Goal: Task Accomplishment & Management: Use online tool/utility

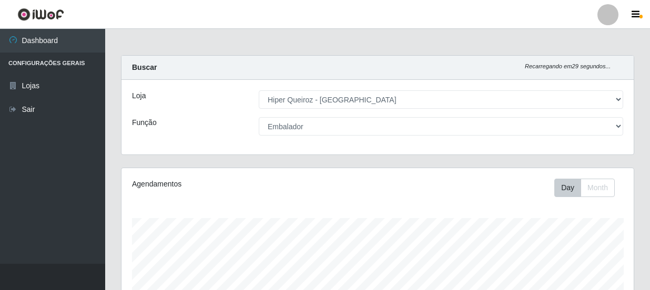
select select "513"
select select "1"
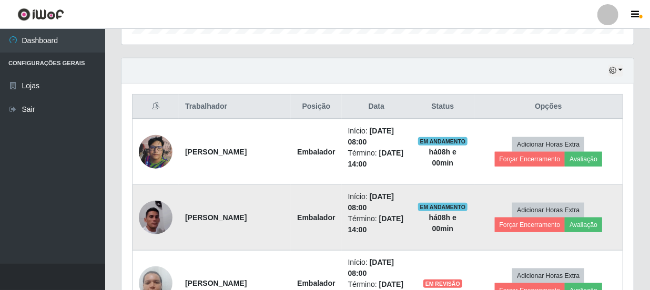
scroll to position [364, 0]
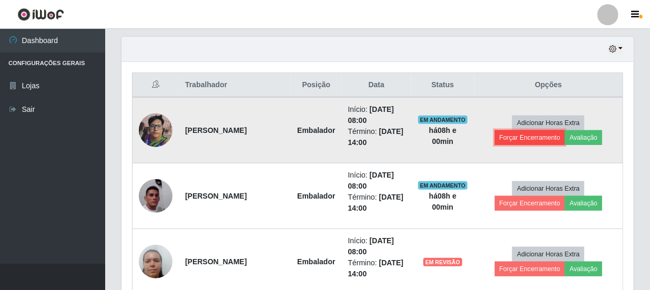
click at [523, 134] on button "Forçar Encerramento" at bounding box center [530, 138] width 71 height 15
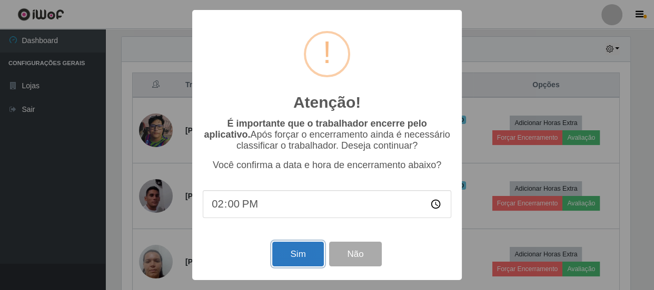
click at [301, 255] on button "Sim" at bounding box center [297, 254] width 51 height 25
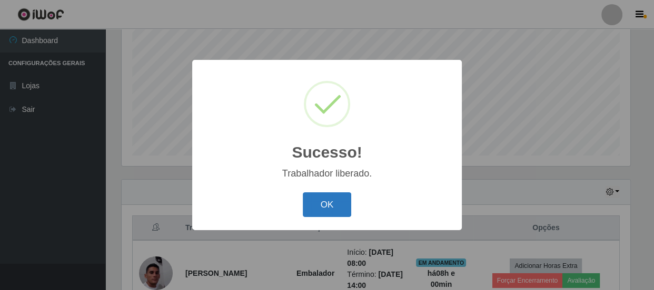
click at [338, 206] on button "OK" at bounding box center [327, 205] width 49 height 25
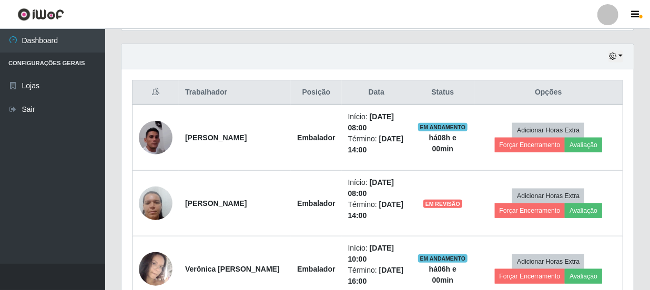
scroll to position [364, 0]
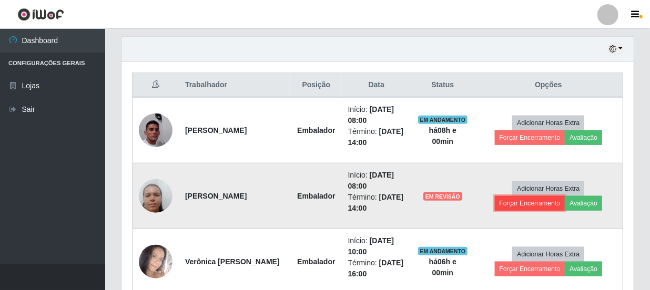
click at [513, 204] on button "Forçar Encerramento" at bounding box center [530, 203] width 71 height 15
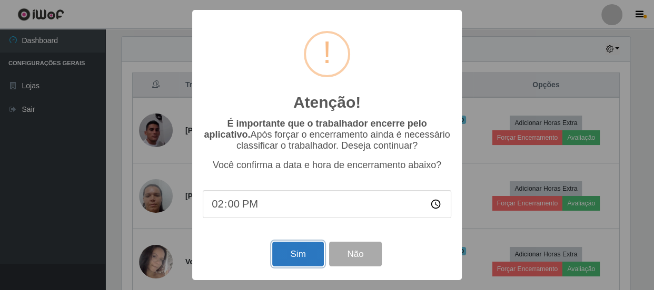
click at [303, 250] on button "Sim" at bounding box center [297, 254] width 51 height 25
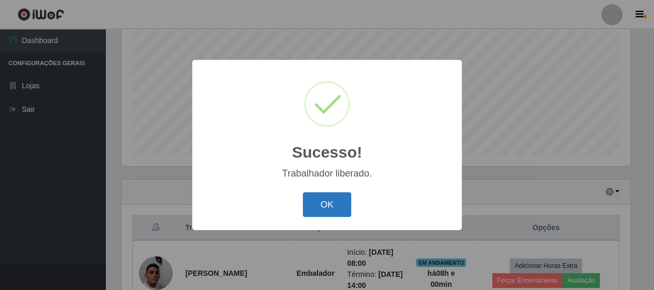
click at [326, 206] on button "OK" at bounding box center [327, 205] width 49 height 25
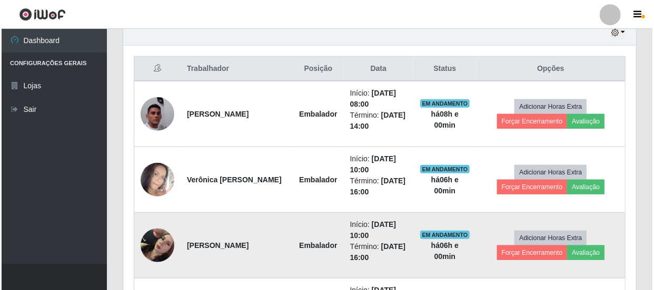
scroll to position [364, 0]
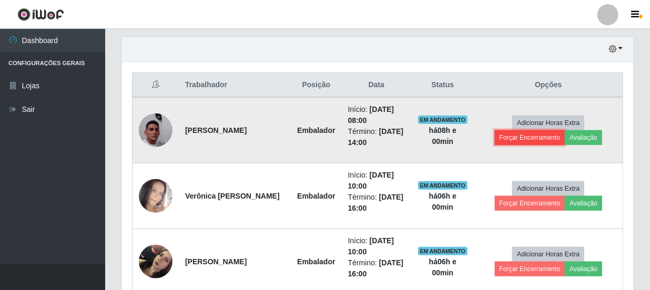
click at [518, 136] on button "Forçar Encerramento" at bounding box center [530, 138] width 71 height 15
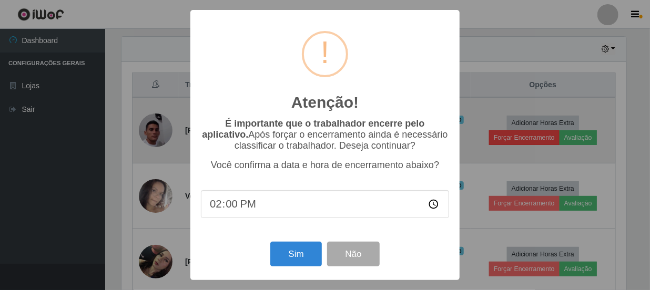
scroll to position [218, 508]
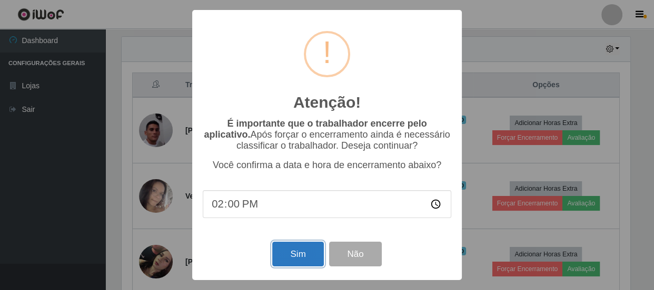
click at [307, 259] on button "Sim" at bounding box center [297, 254] width 51 height 25
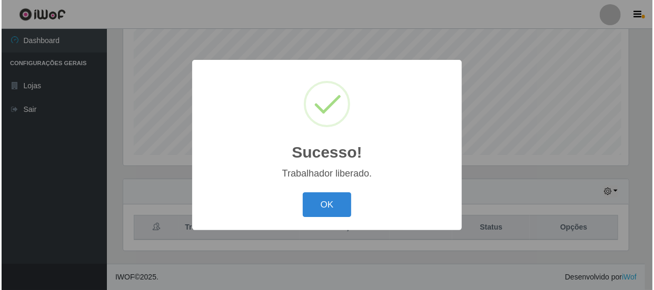
scroll to position [0, 0]
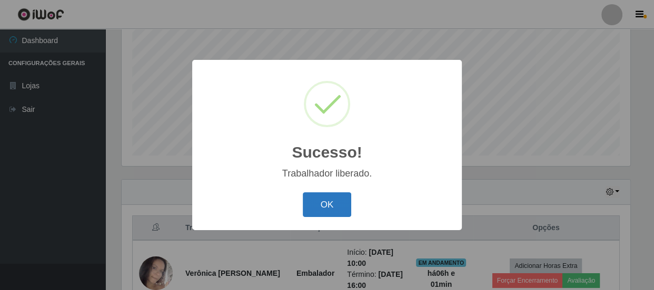
click at [318, 201] on button "OK" at bounding box center [327, 205] width 49 height 25
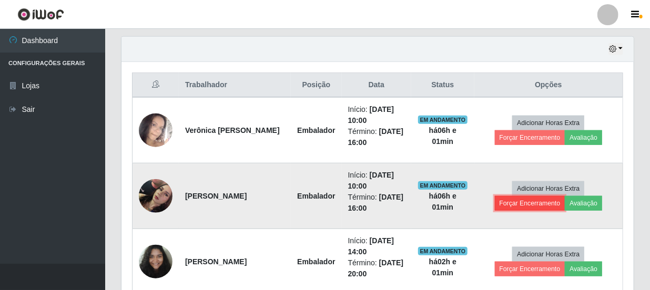
click at [526, 204] on button "Forçar Encerramento" at bounding box center [530, 203] width 71 height 15
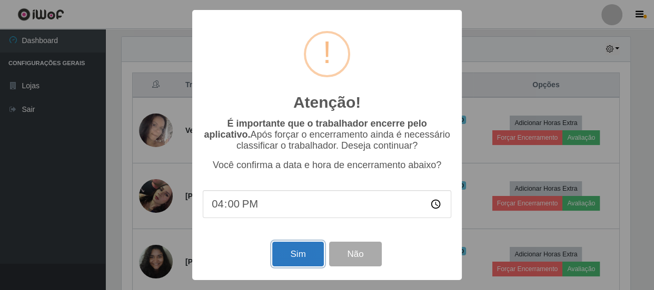
click at [297, 253] on button "Sim" at bounding box center [297, 254] width 51 height 25
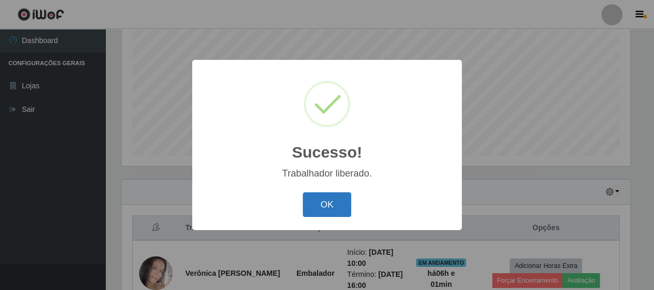
click at [336, 205] on button "OK" at bounding box center [327, 205] width 49 height 25
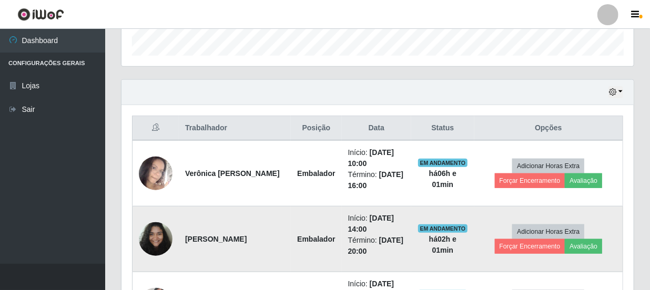
scroll to position [316, 0]
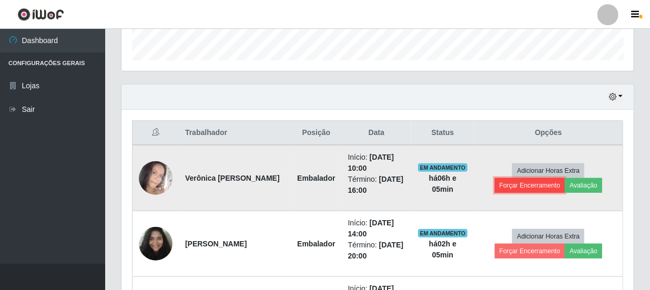
click at [522, 182] on button "Forçar Encerramento" at bounding box center [530, 185] width 71 height 15
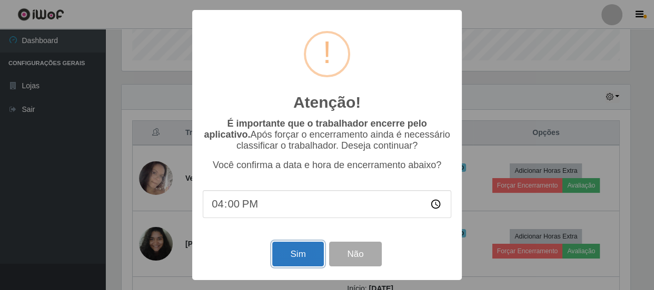
click at [306, 257] on button "Sim" at bounding box center [297, 254] width 51 height 25
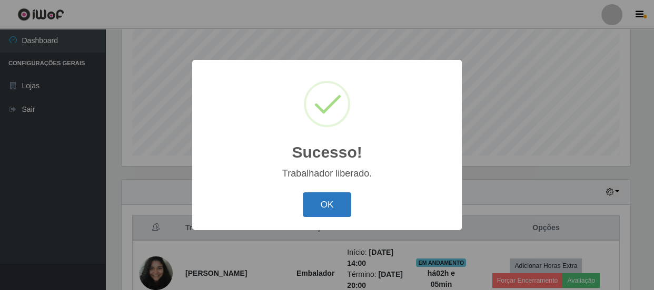
click at [313, 202] on button "OK" at bounding box center [327, 205] width 49 height 25
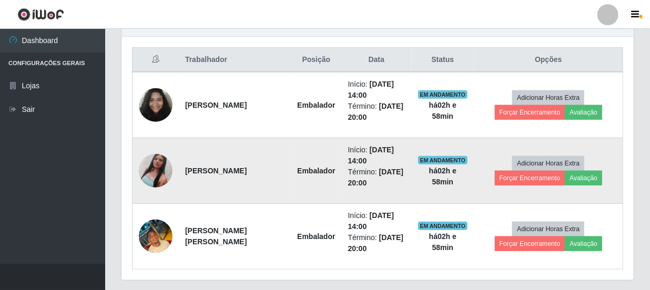
scroll to position [412, 0]
